Goal: Check status: Check status

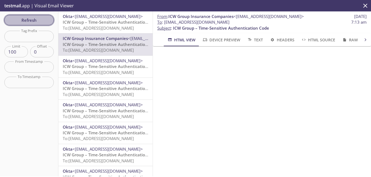
click at [42, 22] on span "Refresh" at bounding box center [29, 20] width 41 height 7
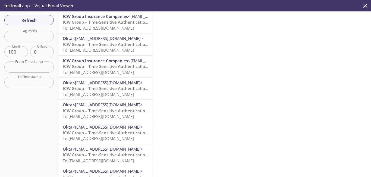
click at [124, 22] on span "ICW Group – Time-Sensitive Authentication Code" at bounding box center [111, 21] width 96 height 5
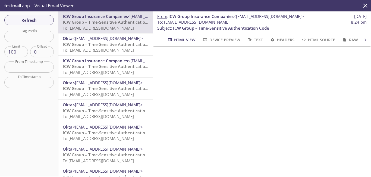
click at [144, 32] on div "ICW Group Insurance Companies <[EMAIL_ADDRESS][DOMAIN_NAME]> ICW Group – Time-S…" at bounding box center [105, 22] width 94 height 22
click at [42, 20] on span "Refresh" at bounding box center [29, 20] width 41 height 7
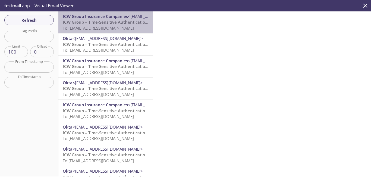
click at [128, 26] on span "To: [EMAIL_ADDRESS][DOMAIN_NAME]" at bounding box center [98, 27] width 71 height 5
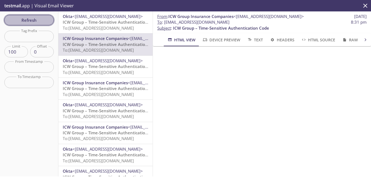
click at [44, 19] on span "Refresh" at bounding box center [29, 20] width 41 height 7
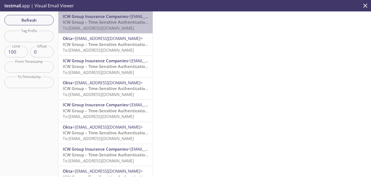
click at [127, 27] on span "To: [EMAIL_ADDRESS][DOMAIN_NAME]" at bounding box center [98, 27] width 71 height 5
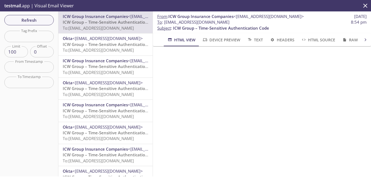
drag, startPoint x: 253, startPoint y: 22, endPoint x: 166, endPoint y: 21, distance: 87.3
click at [166, 21] on span "To : [EMAIL_ADDRESS][DOMAIN_NAME]" at bounding box center [193, 22] width 72 height 6
